Goal: Information Seeking & Learning: Understand process/instructions

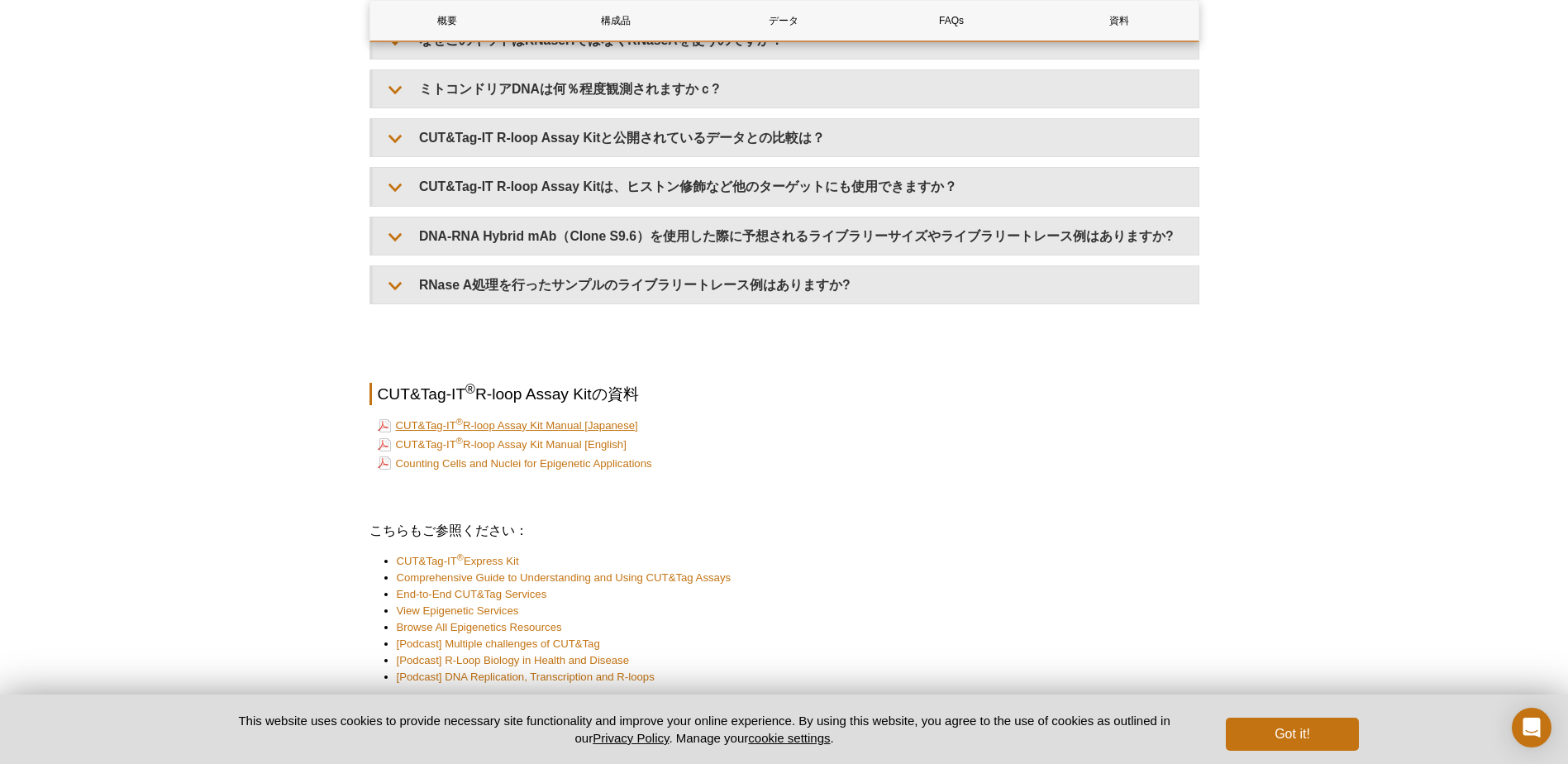
scroll to position [3865, 0]
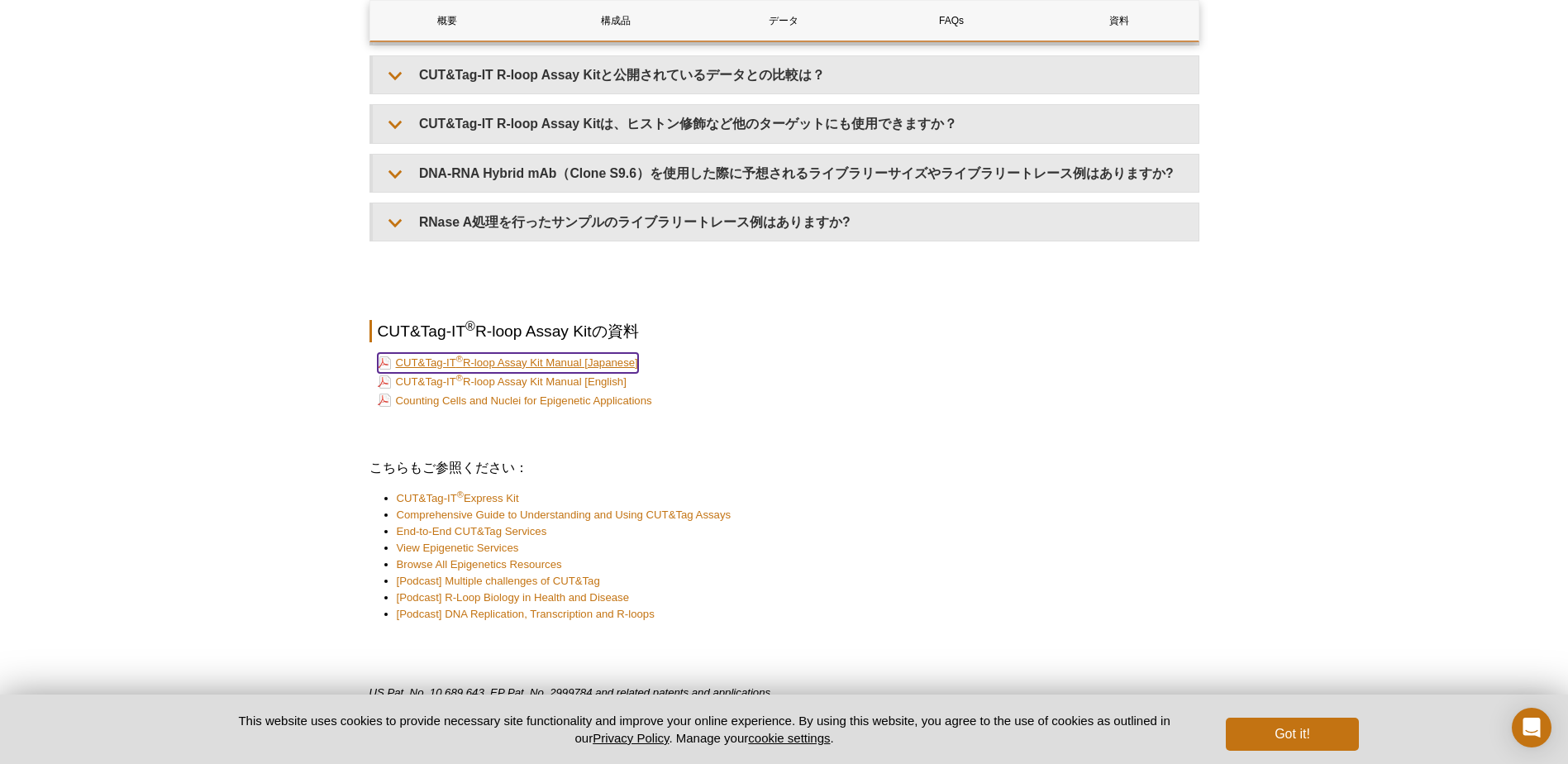
click at [553, 364] on link "CUT&Tag-IT ® R-loop Assay Kit Manual [Japanese]" at bounding box center [507, 363] width 260 height 20
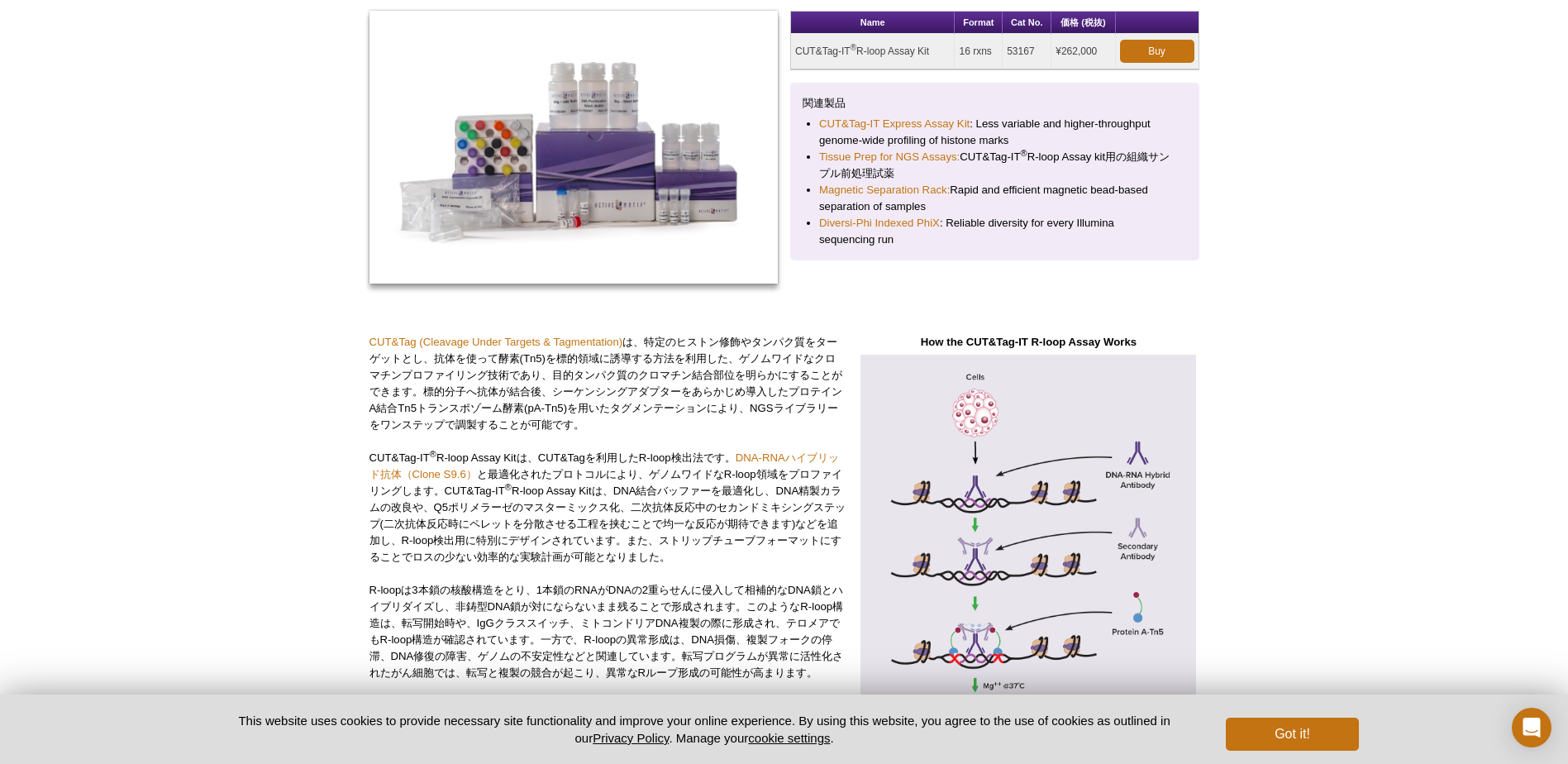
scroll to position [0, 0]
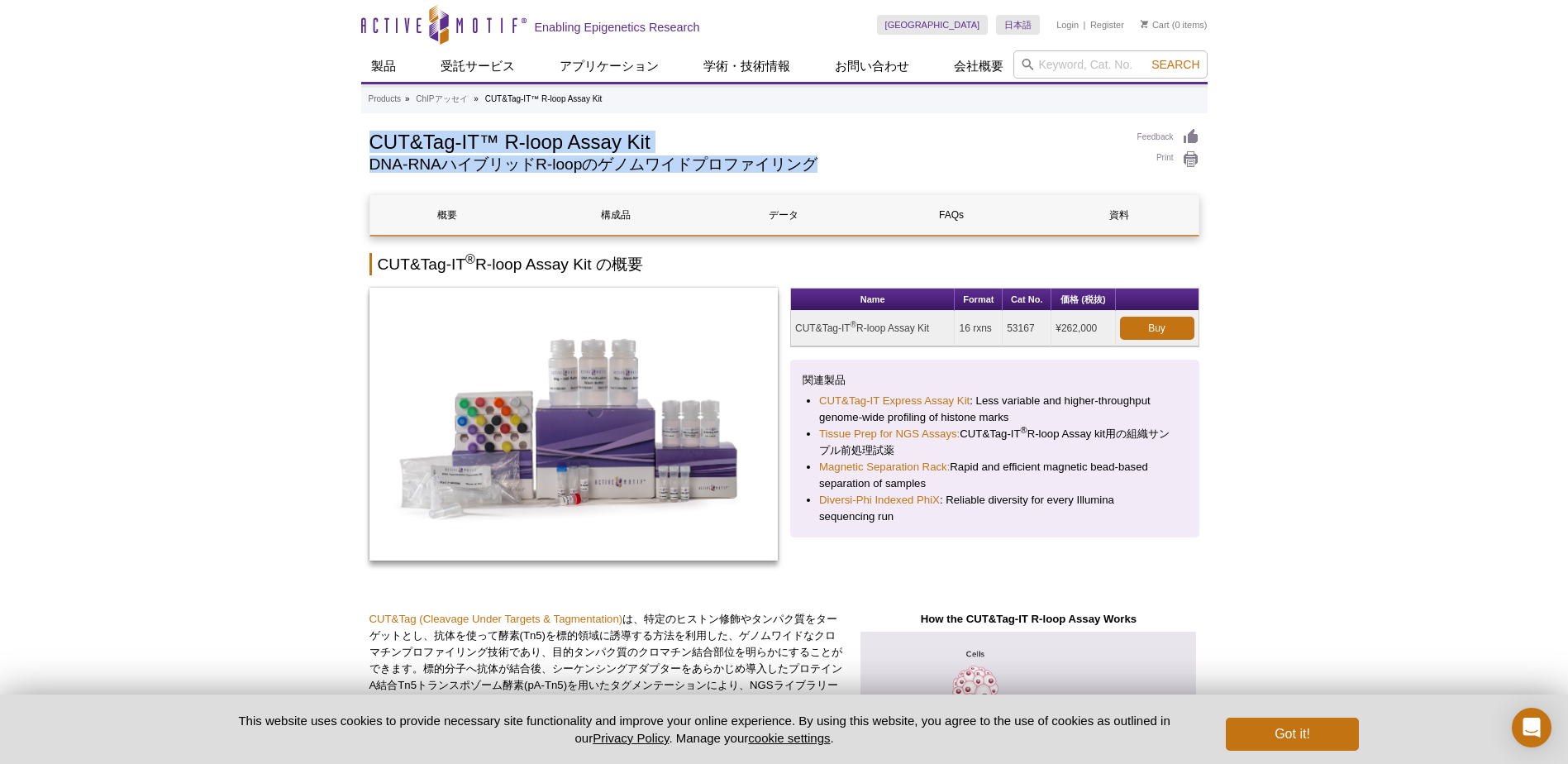
drag, startPoint x: 370, startPoint y: 143, endPoint x: 823, endPoint y: 165, distance: 453.5
click at [823, 165] on div "CUT&Tag-IT™ R-loop Assay Kit DNA-RNAハイブリッドR-loopのゲノムワイドプロファイリング" at bounding box center [746, 154] width 752 height 52
copy div "CUT&Tag-IT™ R-loop Assay Kit DNA-RNAハイブリッドR-loopのゲノムワイドプロファイリング"
drag, startPoint x: 411, startPoint y: 154, endPoint x: 380, endPoint y: 151, distance: 31.1
click at [411, 156] on div "CUT&Tag-IT™ R-loop Assay Kit DNA-RNAハイブリッドR-loopのゲノムワイドプロファイリング" at bounding box center [746, 154] width 752 height 52
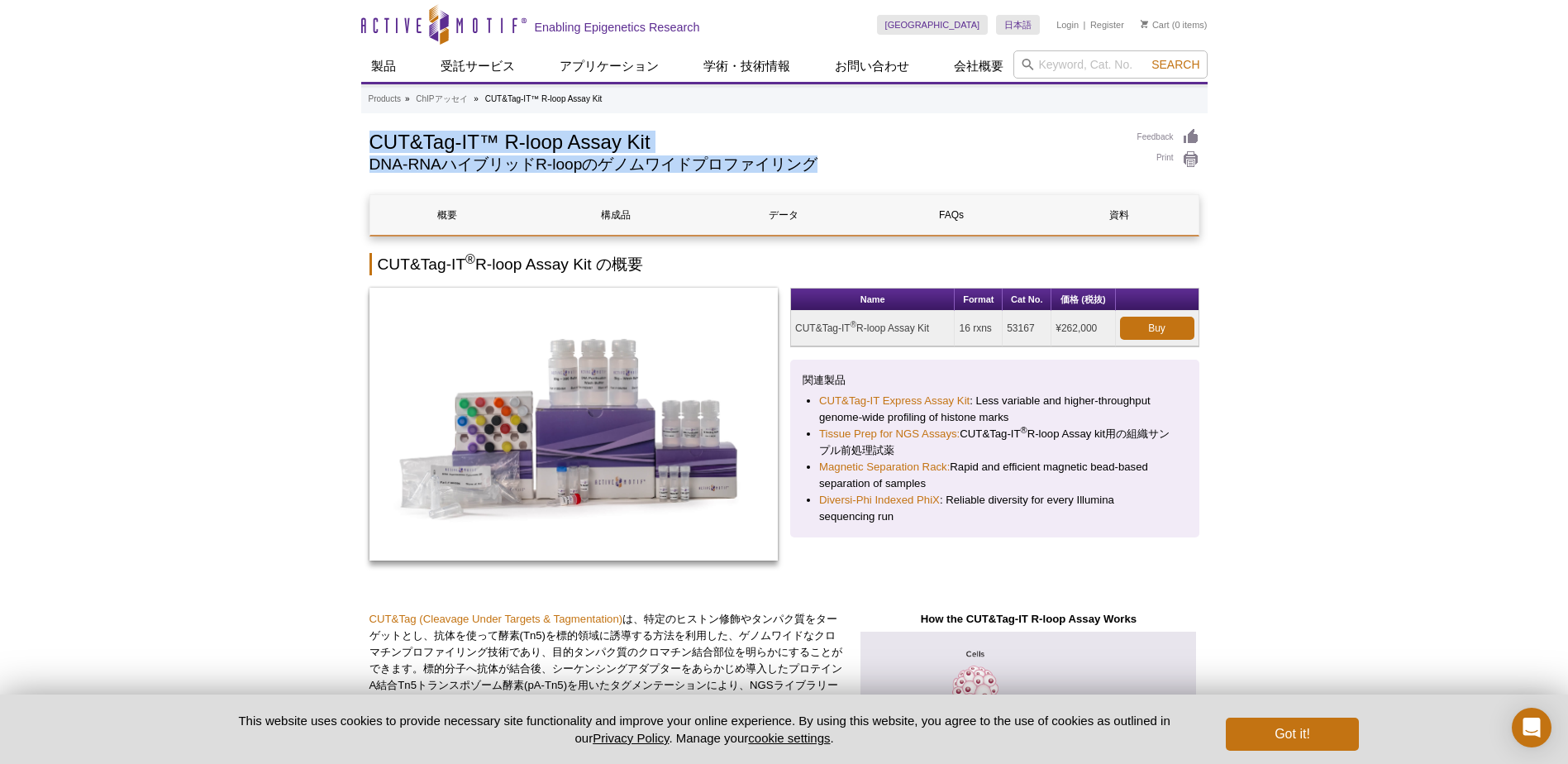
drag, startPoint x: 370, startPoint y: 143, endPoint x: 664, endPoint y: 143, distance: 294.0
click at [664, 143] on h1 "CUT&Tag-IT™ R-loop Assay Kit" at bounding box center [746, 141] width 752 height 25
drag, startPoint x: 664, startPoint y: 143, endPoint x: 598, endPoint y: 143, distance: 66.0
copy h1 "CUT&Tag-IT™ R-loop Assay Kit"
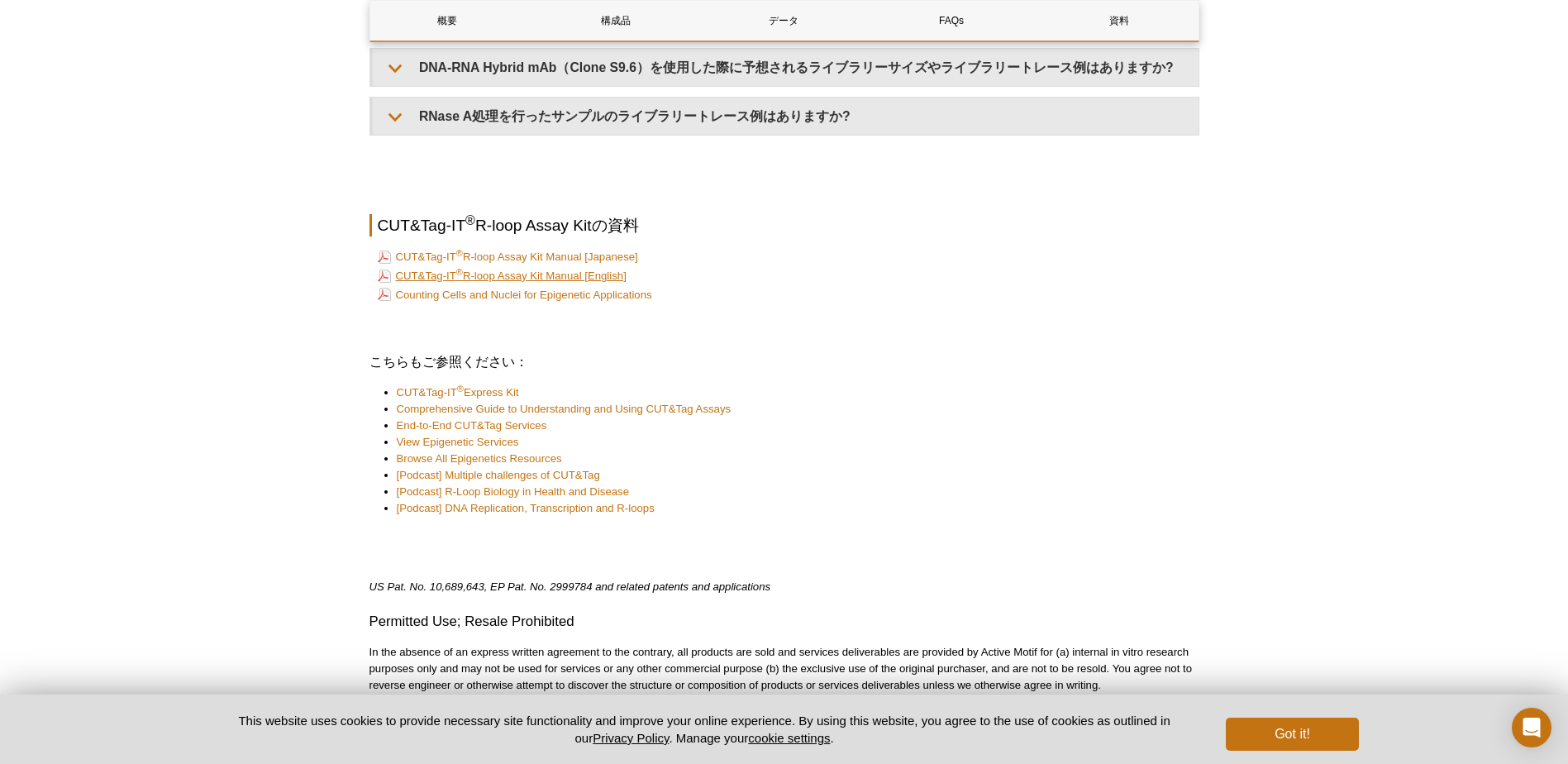
scroll to position [3948, 0]
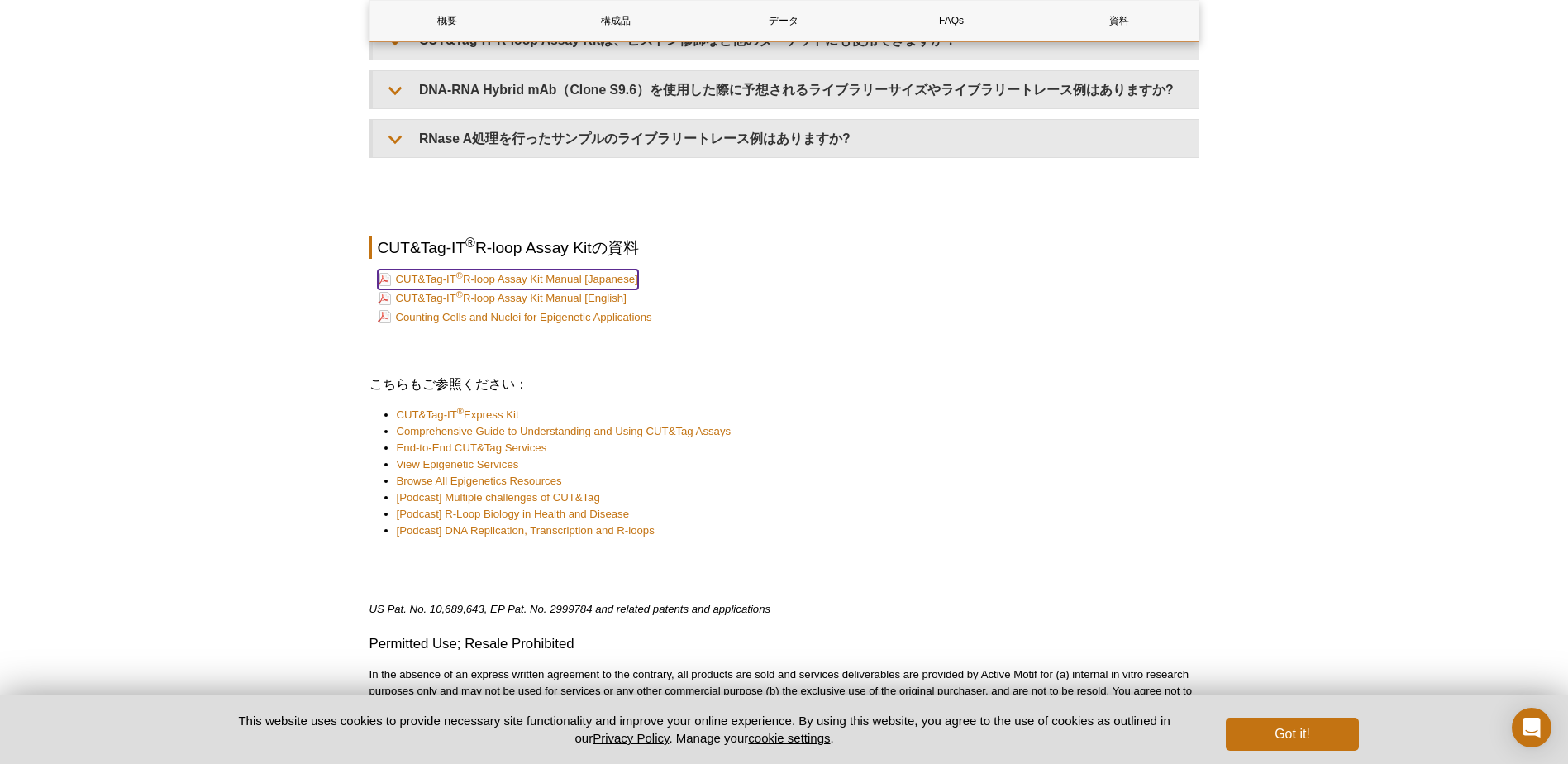
click at [501, 272] on link "CUT&Tag-IT ® R-loop Assay Kit Manual [Japanese]" at bounding box center [507, 279] width 260 height 20
click at [592, 296] on link "CUT&Tag-IT ® R-loop Assay Kit Manual [English]" at bounding box center [503, 299] width 249 height 20
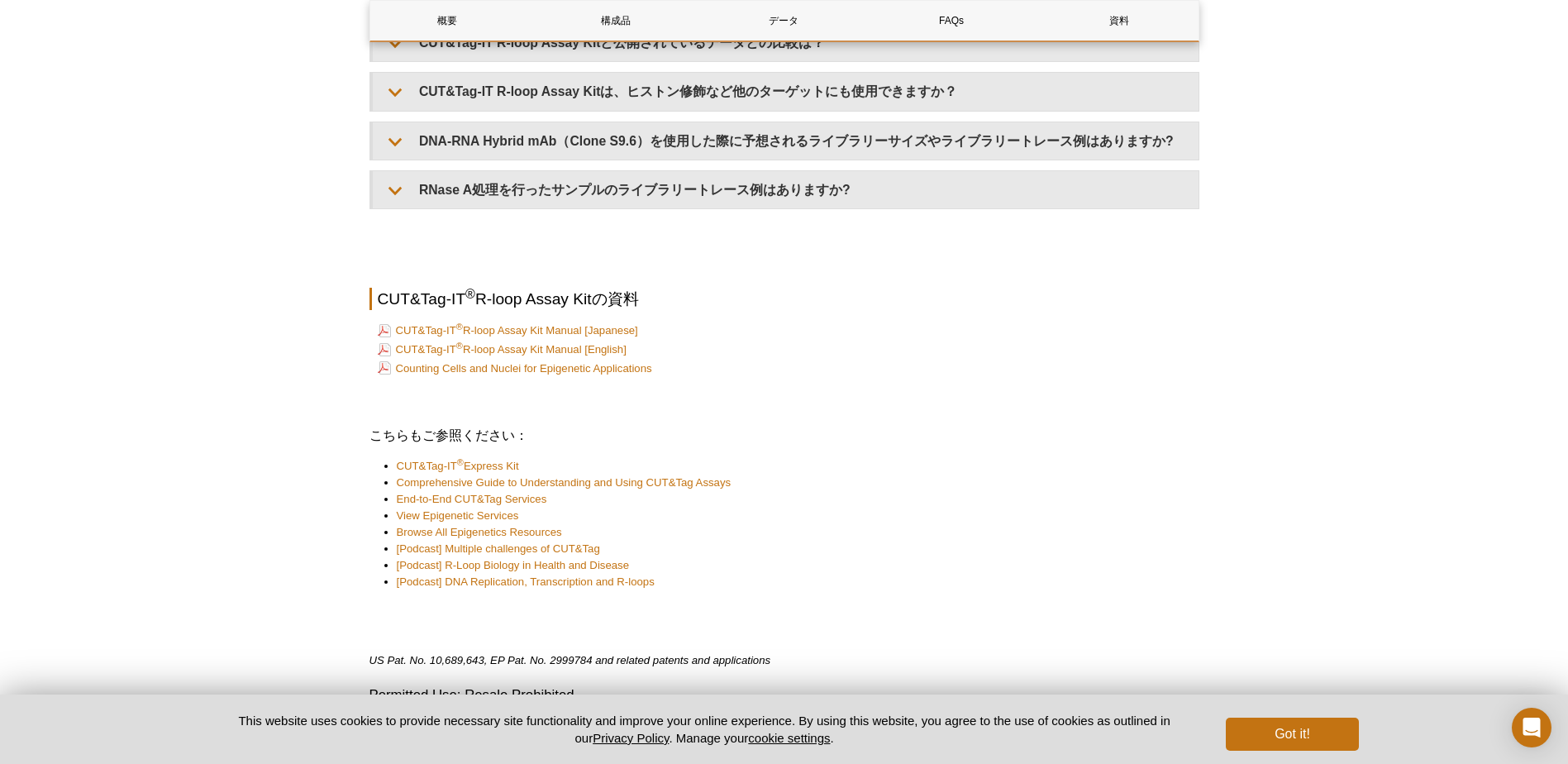
scroll to position [4113, 0]
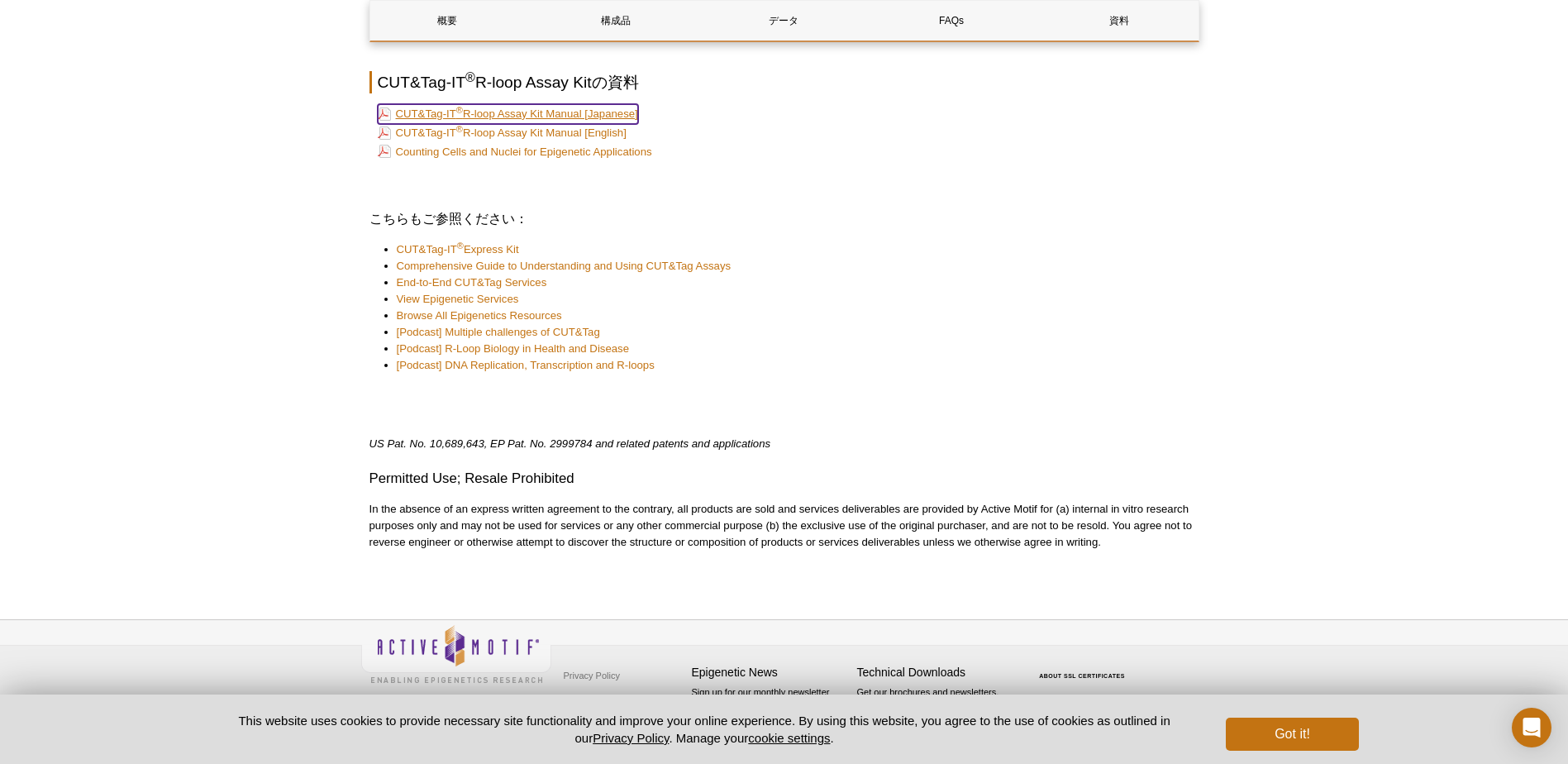
click at [514, 108] on link "CUT&Tag-IT ® R-loop Assay Kit Manual [Japanese]" at bounding box center [507, 114] width 260 height 20
click at [508, 134] on link "CUT&Tag-IT ® R-loop Assay Kit Manual [English]" at bounding box center [503, 134] width 249 height 20
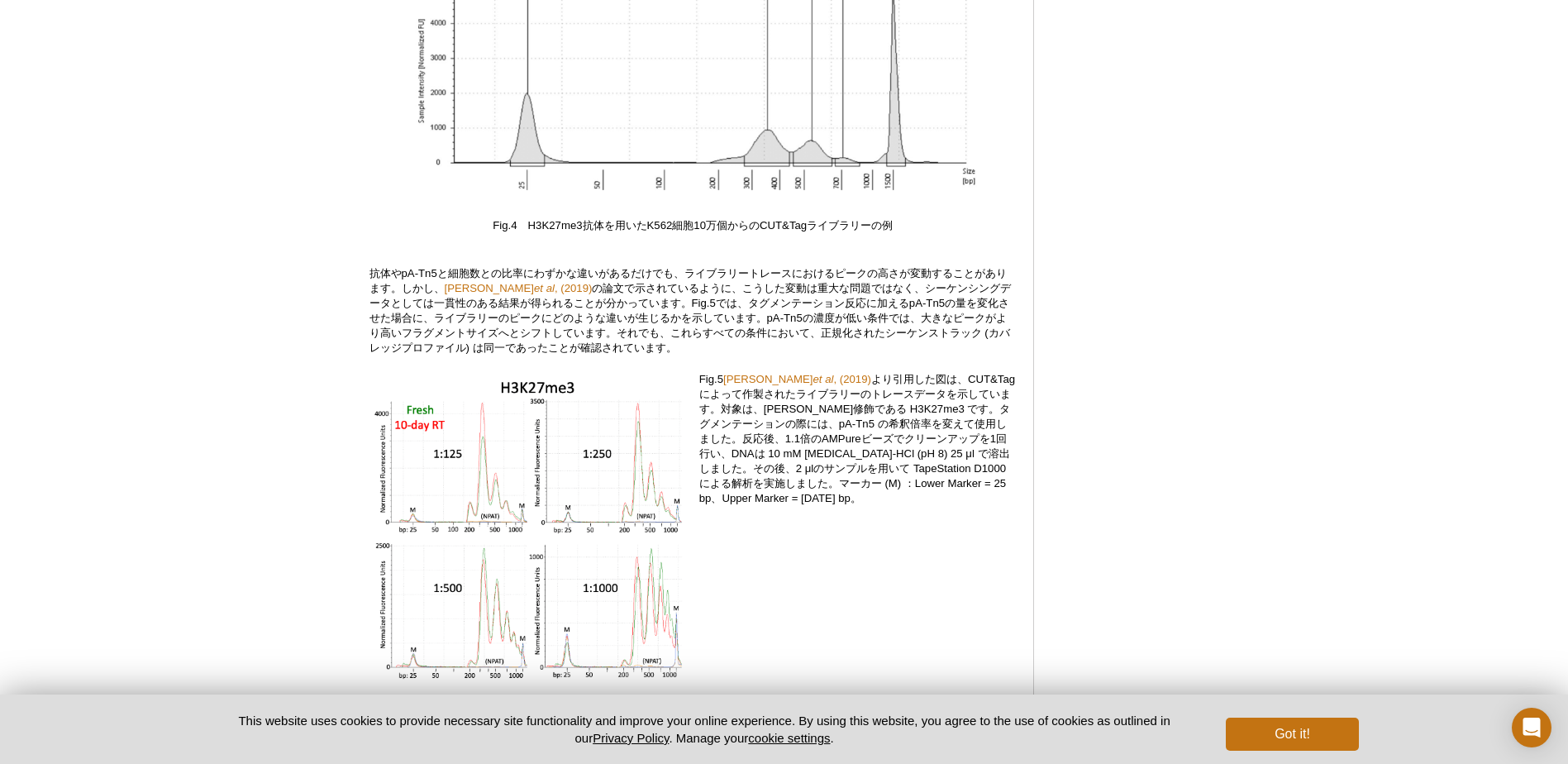
scroll to position [4690, 0]
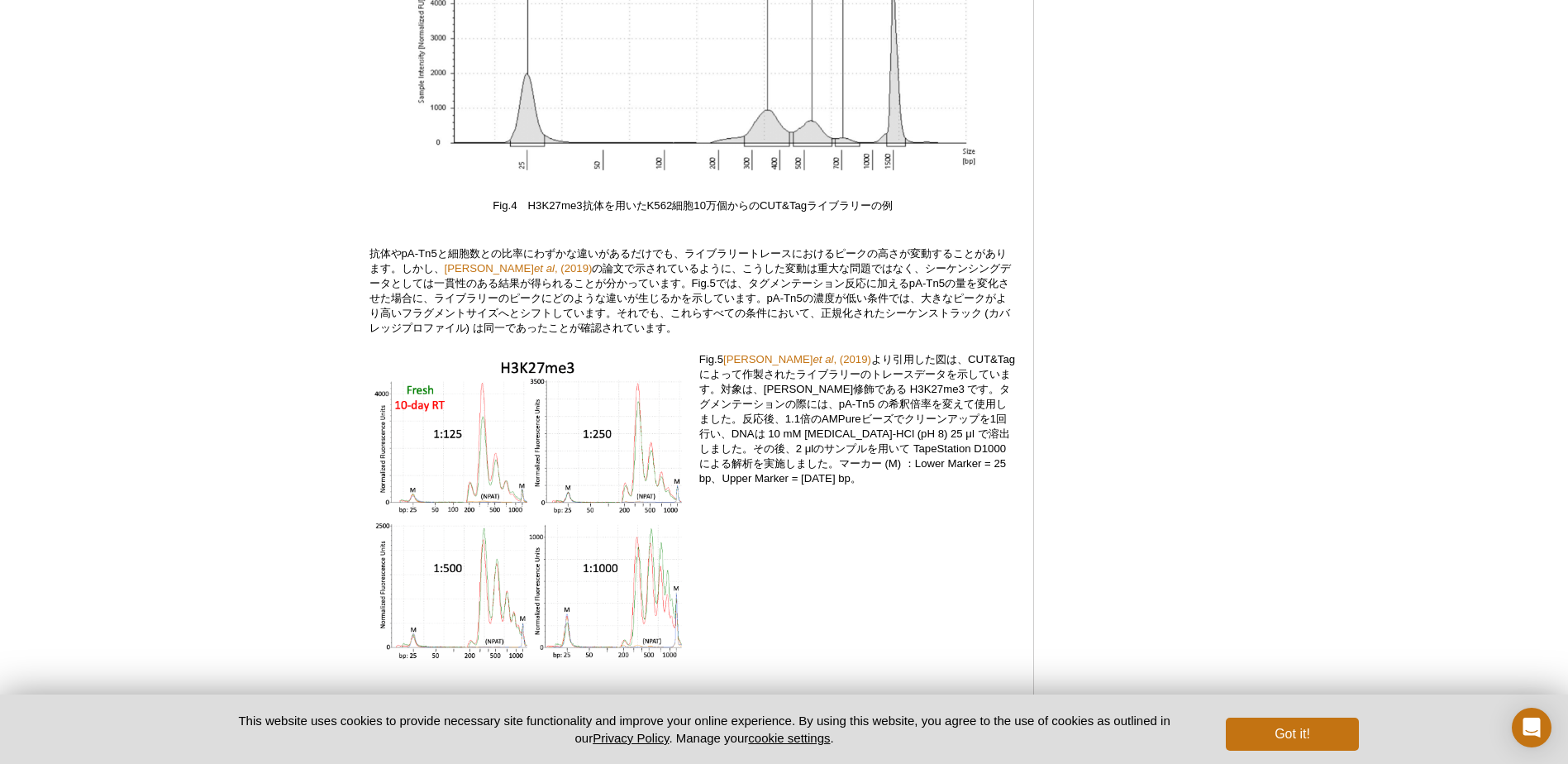
drag, startPoint x: 845, startPoint y: 207, endPoint x: 912, endPoint y: 206, distance: 67.0
drag, startPoint x: 912, startPoint y: 206, endPoint x: 884, endPoint y: 207, distance: 28.0
copy p "200〜600 bp"
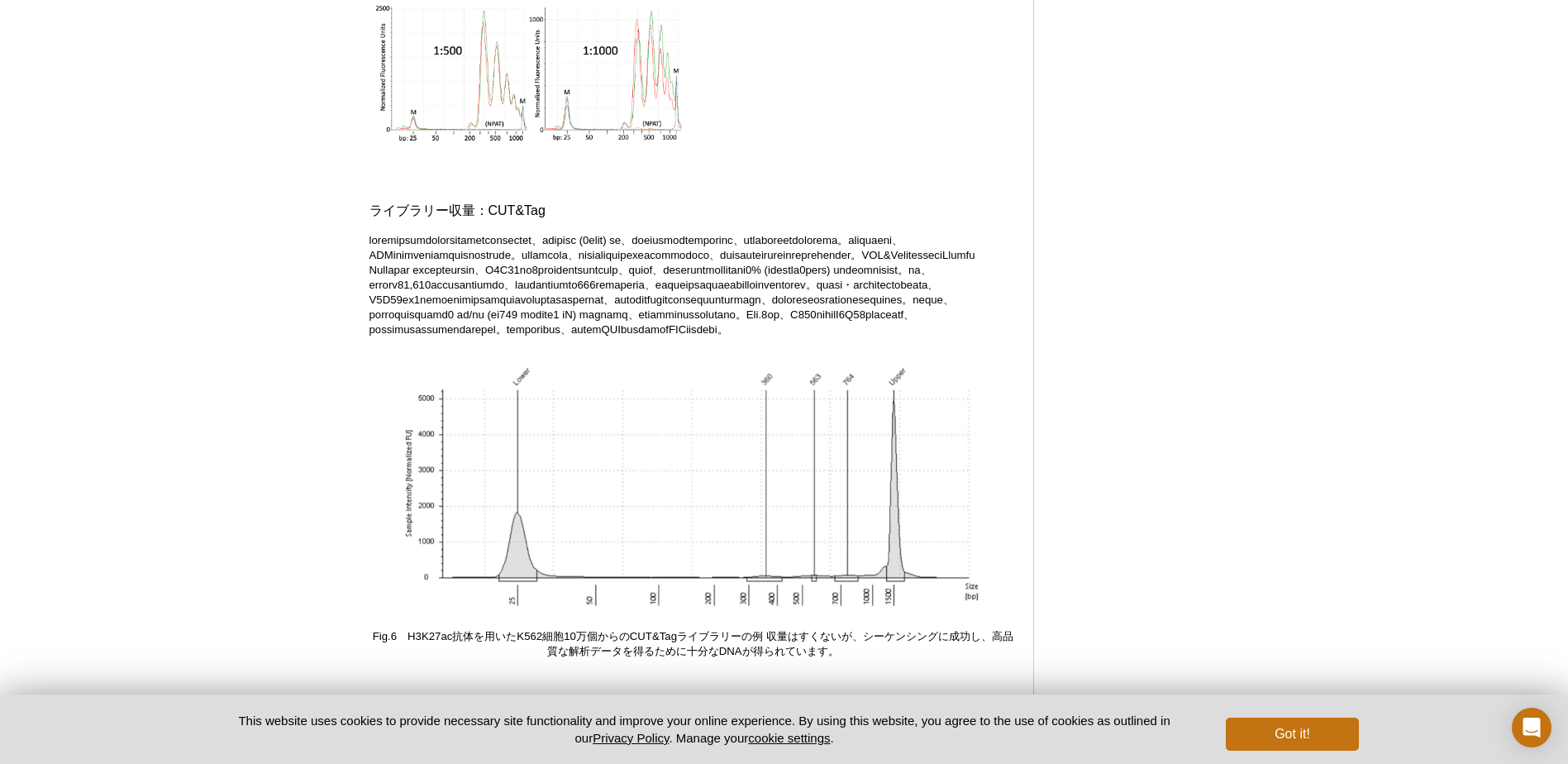
scroll to position [4937, 0]
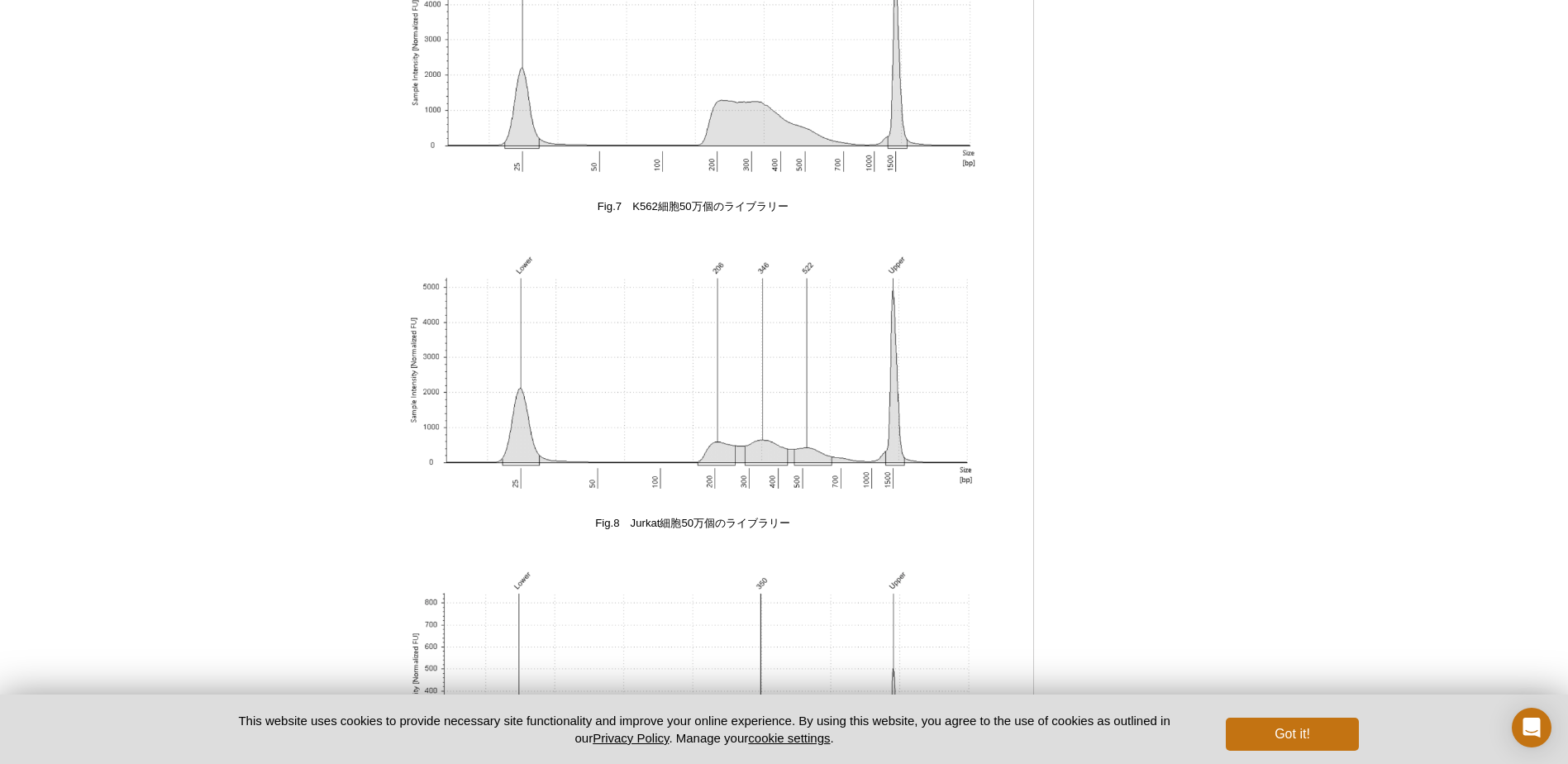
scroll to position [7114, 0]
